Goal: Check status: Check status

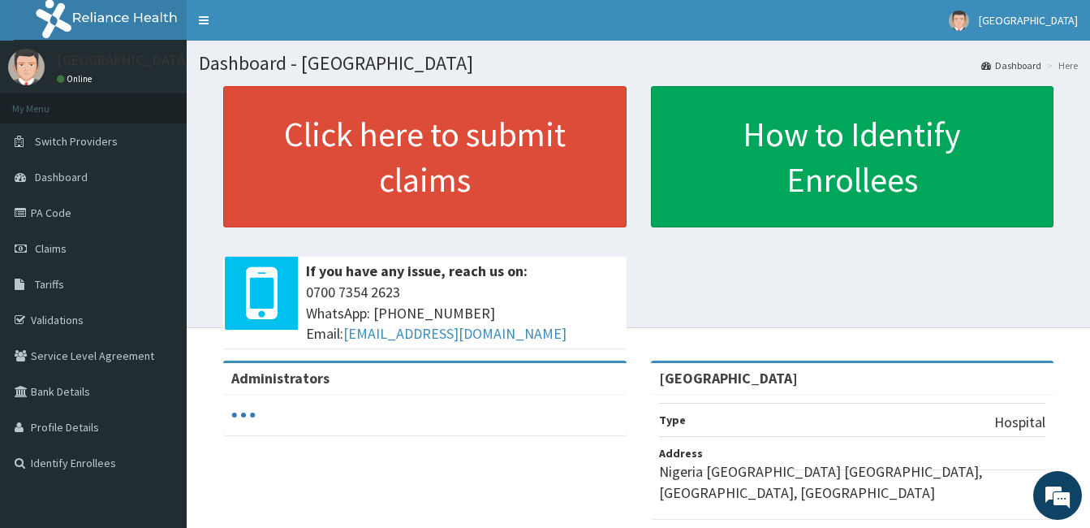
click at [0, 107] on html "RelianceHMO Provider Portal | Dashboard R EL Toggle navigation [GEOGRAPHIC_DATA…" at bounding box center [545, 396] width 1090 height 793
click at [47, 245] on span "Claims" at bounding box center [51, 248] width 32 height 15
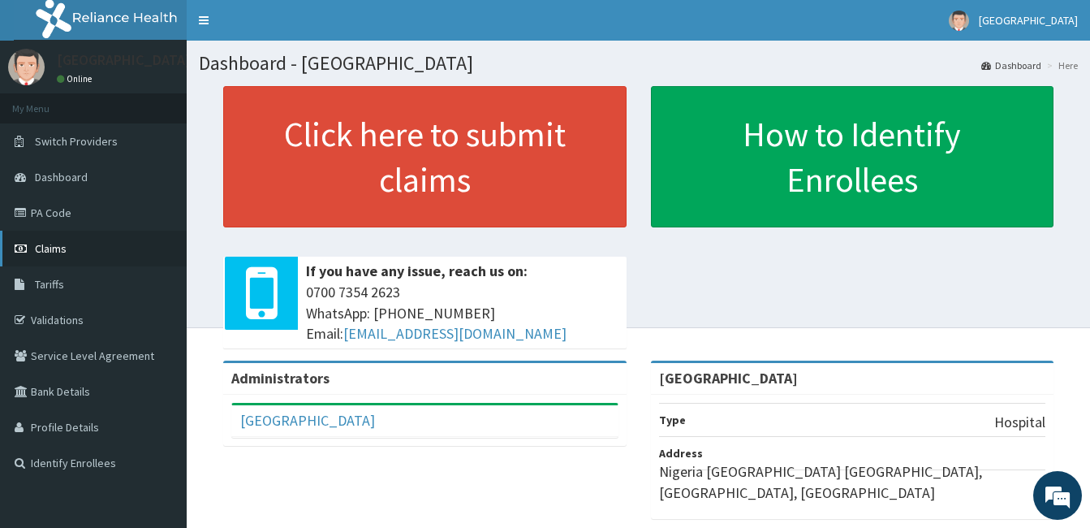
click at [52, 244] on span "Claims" at bounding box center [51, 248] width 32 height 15
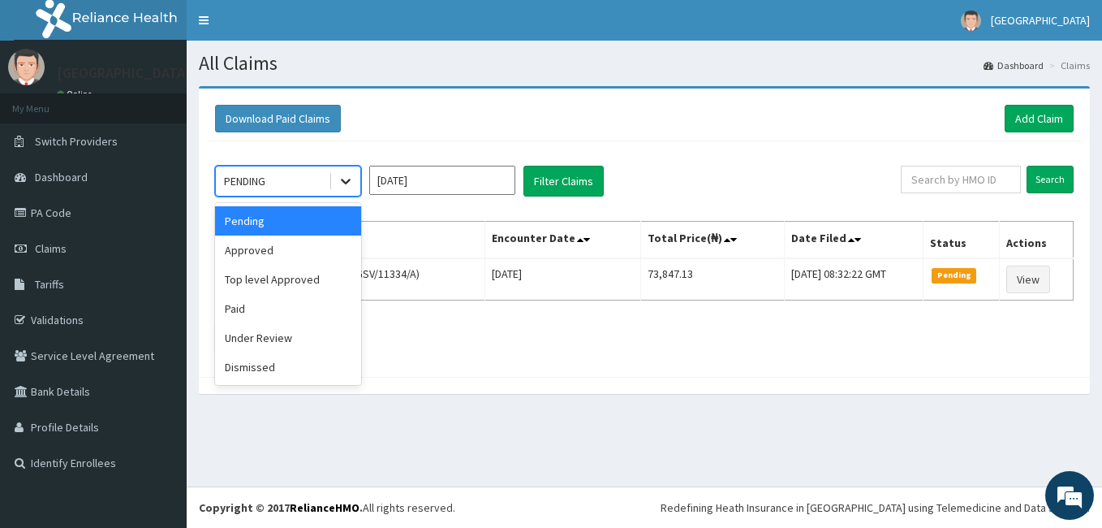
click at [343, 185] on icon at bounding box center [346, 181] width 16 height 16
click at [310, 248] on div "Approved" at bounding box center [288, 249] width 146 height 29
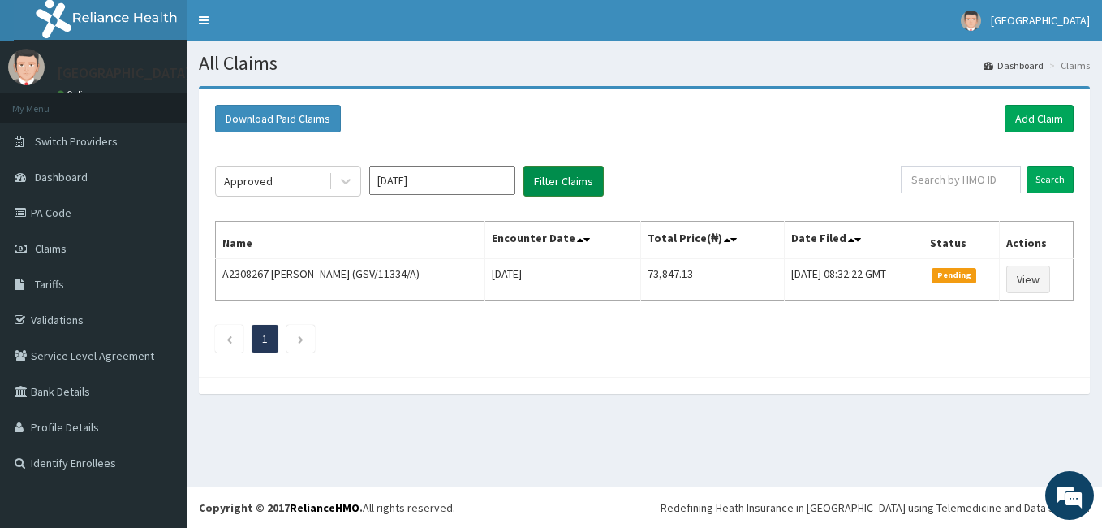
click at [545, 181] on button "Filter Claims" at bounding box center [564, 181] width 80 height 31
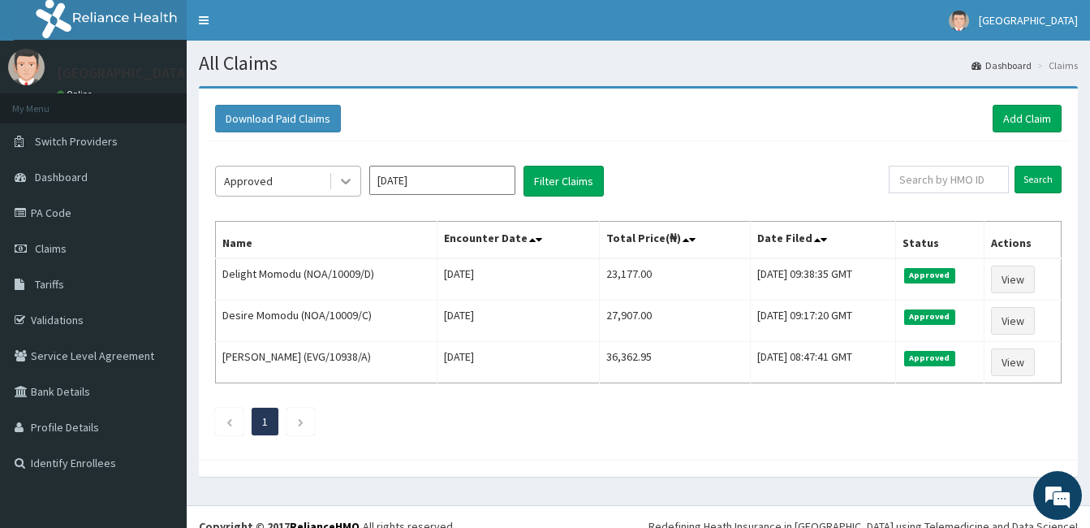
click at [344, 180] on icon at bounding box center [346, 181] width 16 height 16
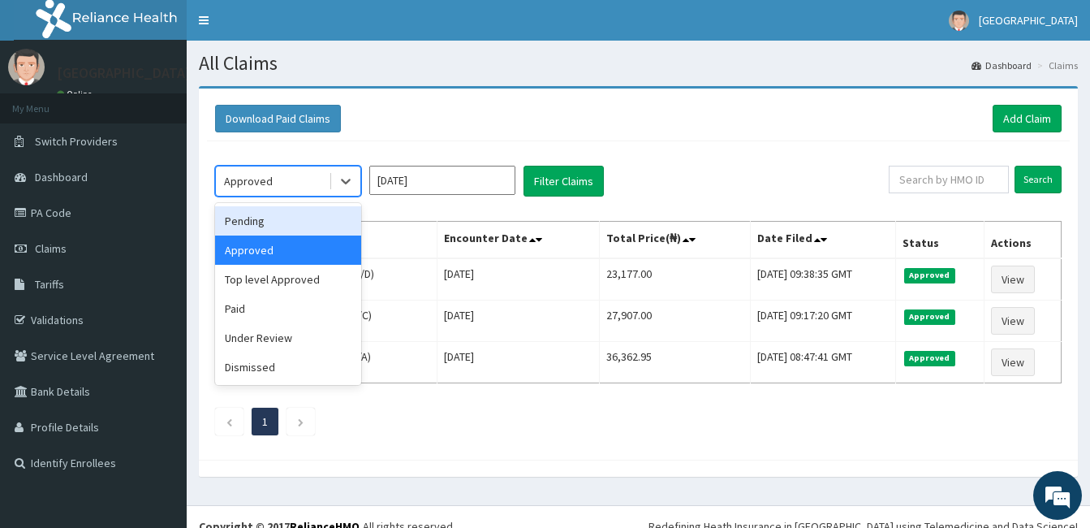
click at [313, 218] on div "Pending" at bounding box center [288, 220] width 146 height 29
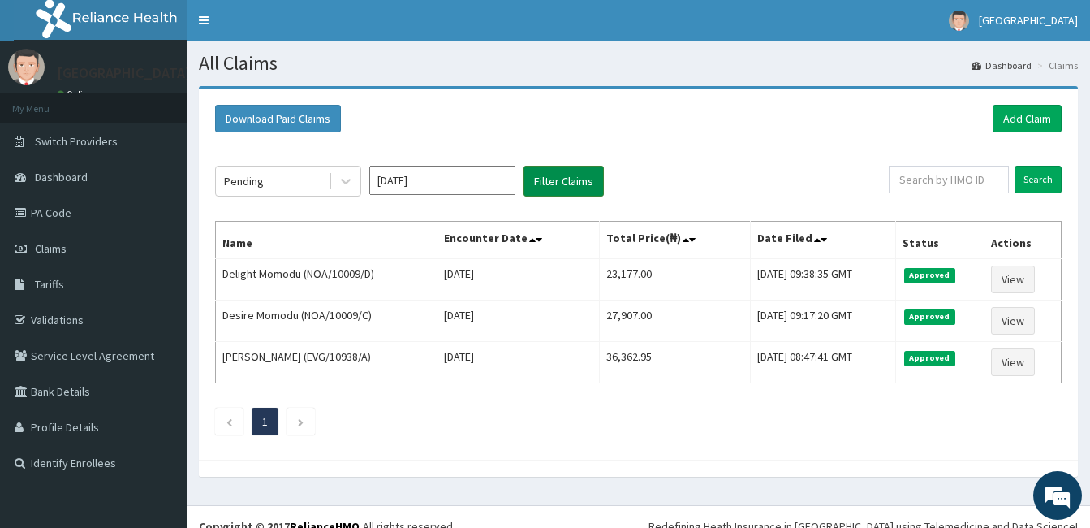
click at [552, 185] on button "Filter Claims" at bounding box center [564, 181] width 80 height 31
